Goal: Task Accomplishment & Management: Manage account settings

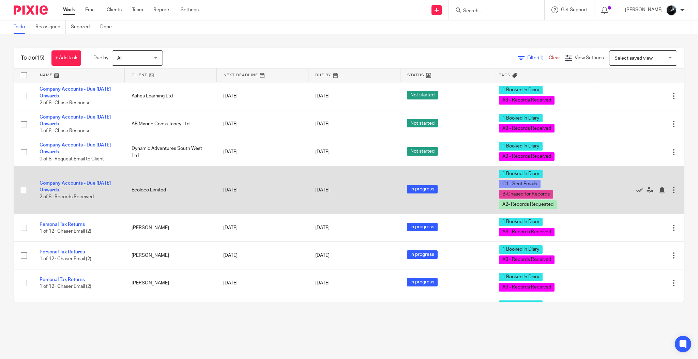
click at [71, 183] on link "Company Accounts - Due [DATE] Onwards" at bounding box center [75, 187] width 71 height 12
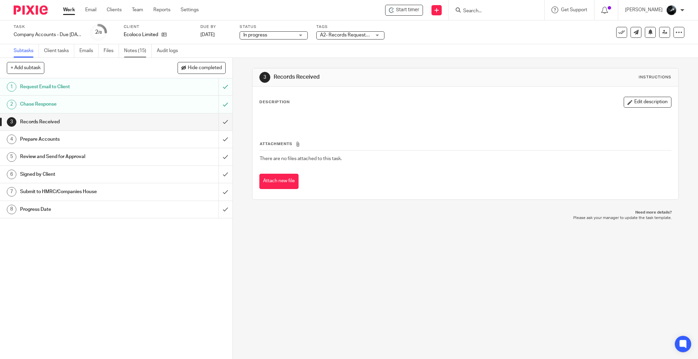
click at [136, 52] on link "Notes (15)" at bounding box center [138, 50] width 28 height 13
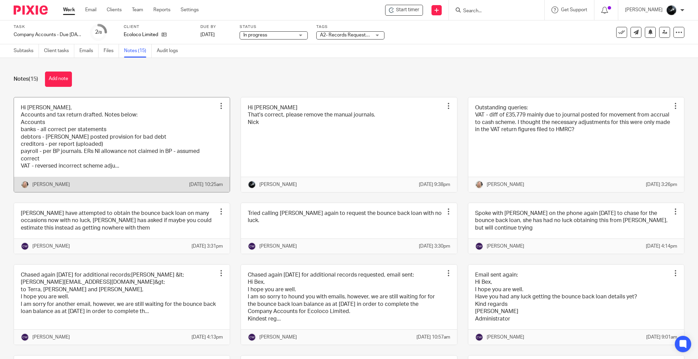
click at [138, 150] on link at bounding box center [122, 144] width 216 height 95
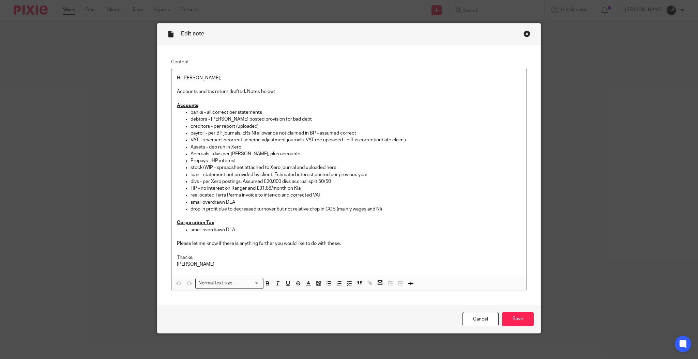
scroll to position [6, 0]
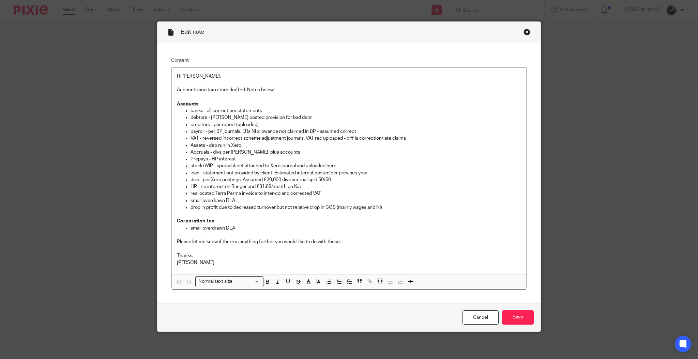
click at [524, 29] on div "Close this dialog window" at bounding box center [527, 32] width 7 height 7
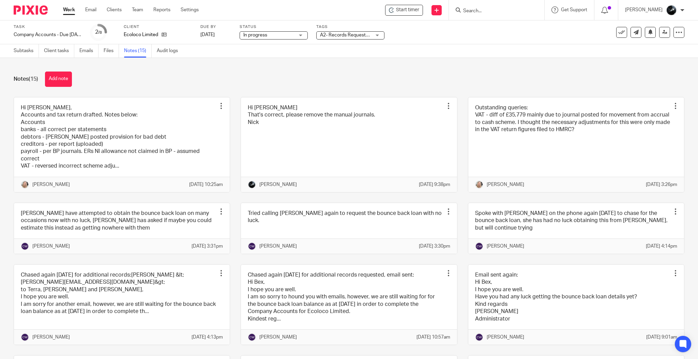
click at [37, 7] on img at bounding box center [31, 9] width 34 height 9
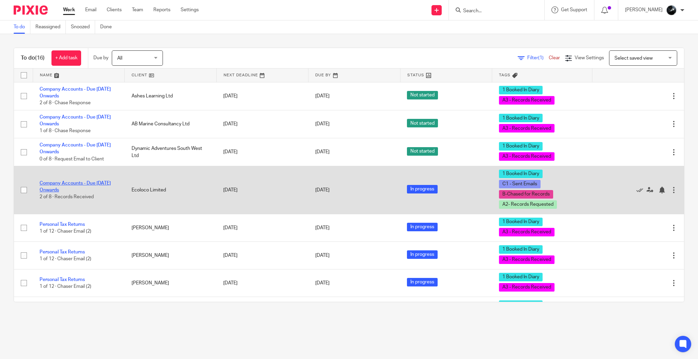
click at [98, 184] on link "Company Accounts - Due [DATE] Onwards" at bounding box center [75, 187] width 71 height 12
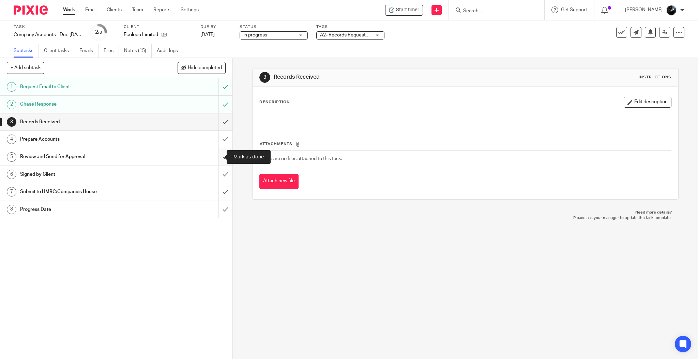
click at [211, 157] on input "submit" at bounding box center [116, 156] width 232 height 17
click at [212, 139] on input "submit" at bounding box center [116, 139] width 232 height 17
click at [215, 127] on input "submit" at bounding box center [116, 122] width 232 height 17
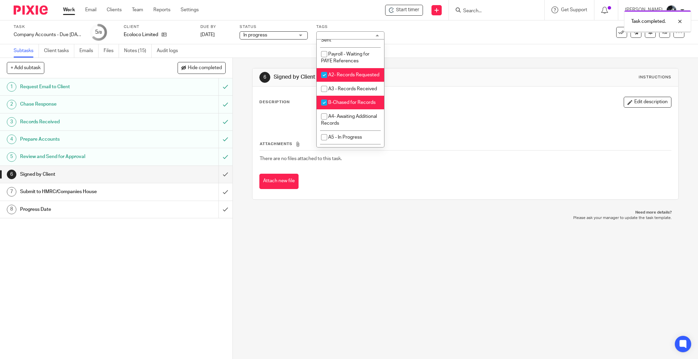
scroll to position [227, 0]
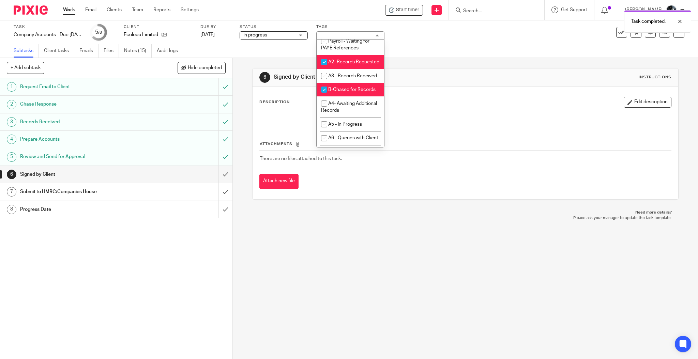
click at [354, 64] on span "A2- Records Requested" at bounding box center [353, 62] width 51 height 5
checkbox input "false"
click at [341, 97] on li "B-Chased for Records" at bounding box center [350, 90] width 67 height 14
checkbox input "false"
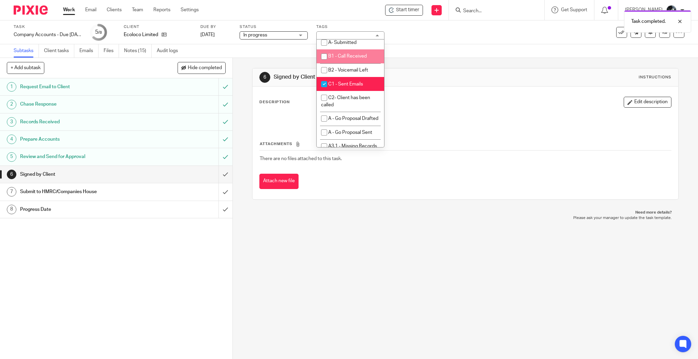
scroll to position [500, 0]
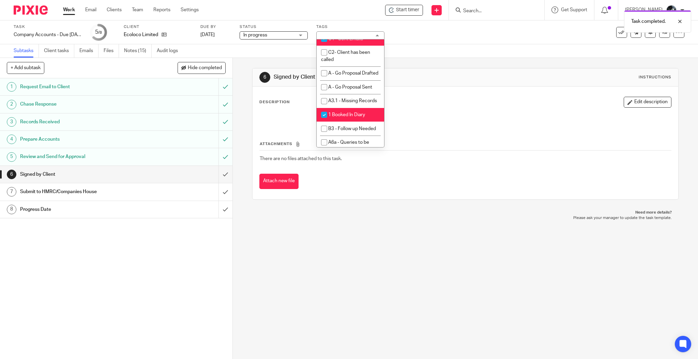
click at [353, 41] on span "C1 - Sent Emails" at bounding box center [345, 38] width 35 height 5
checkbox input "false"
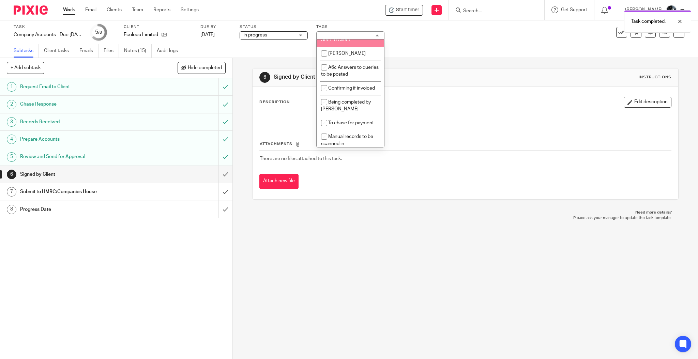
scroll to position [636, 0]
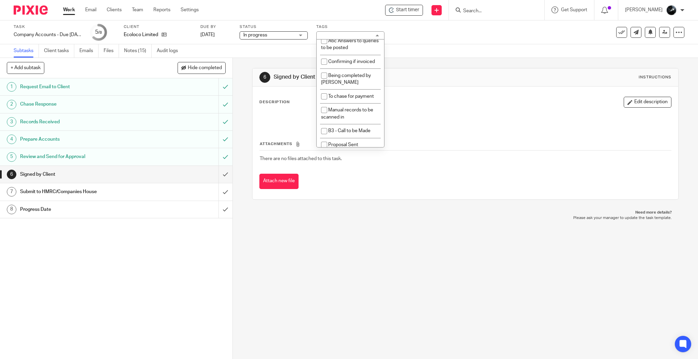
checkbox input "false"
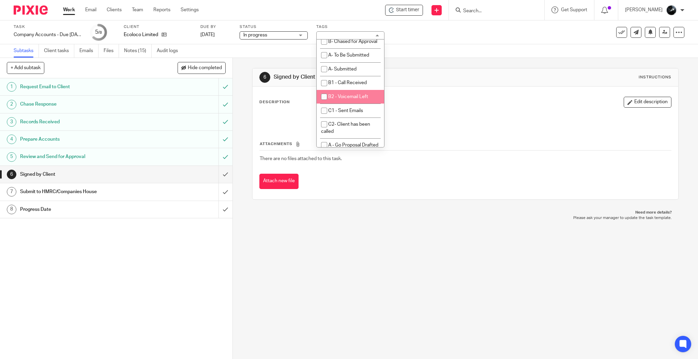
scroll to position [420, 0]
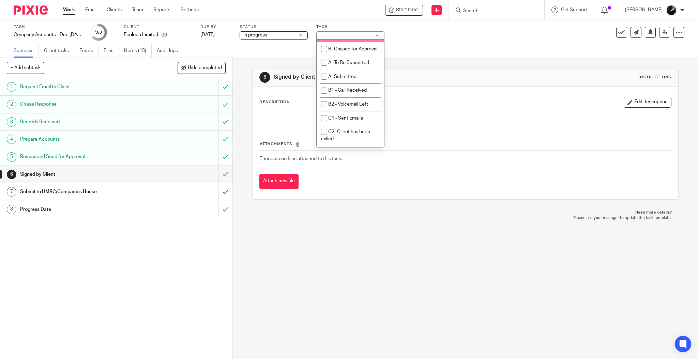
click at [355, 42] on li "A- Sent for Signature" at bounding box center [350, 35] width 67 height 14
checkbox input "true"
click at [662, 34] on link at bounding box center [664, 32] width 11 height 11
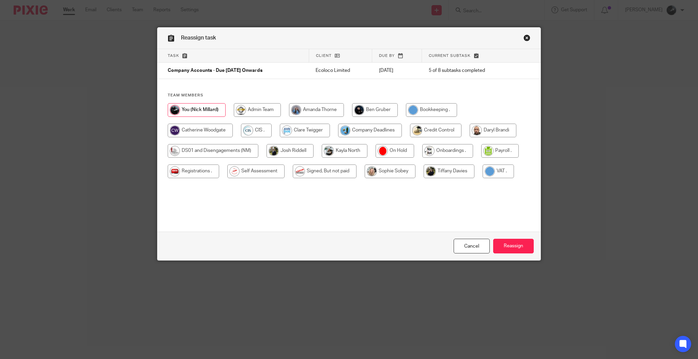
click at [371, 130] on input "radio" at bounding box center [370, 131] width 64 height 14
radio input "true"
click at [506, 247] on input "Reassign" at bounding box center [513, 246] width 41 height 15
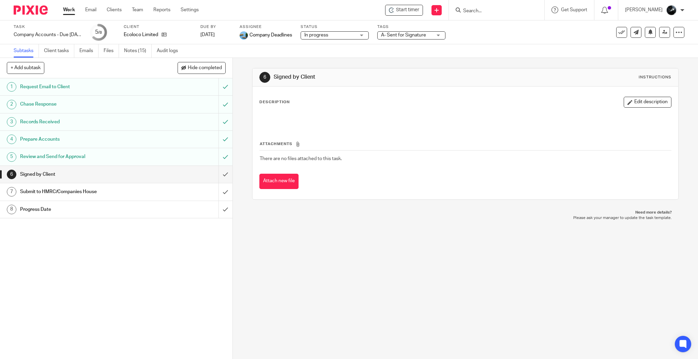
click at [28, 13] on img at bounding box center [31, 9] width 34 height 9
